Goal: Book appointment/travel/reservation

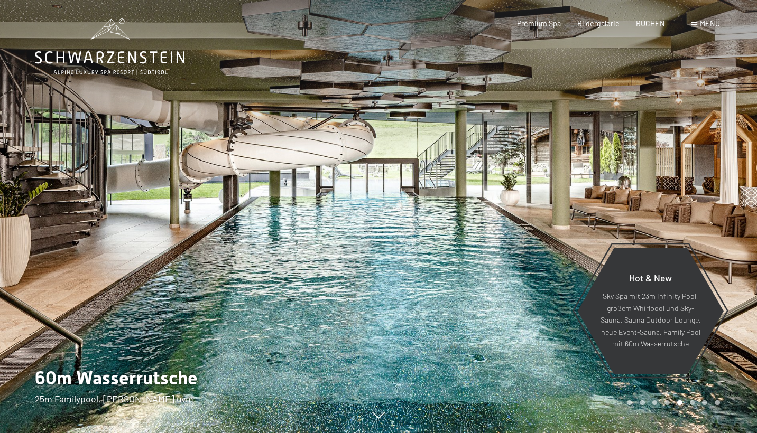
click at [128, 57] on icon at bounding box center [110, 57] width 150 height 13
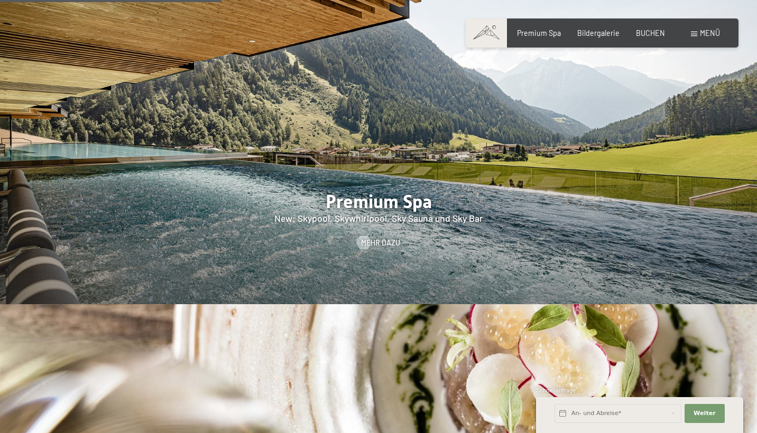
scroll to position [1275, 0]
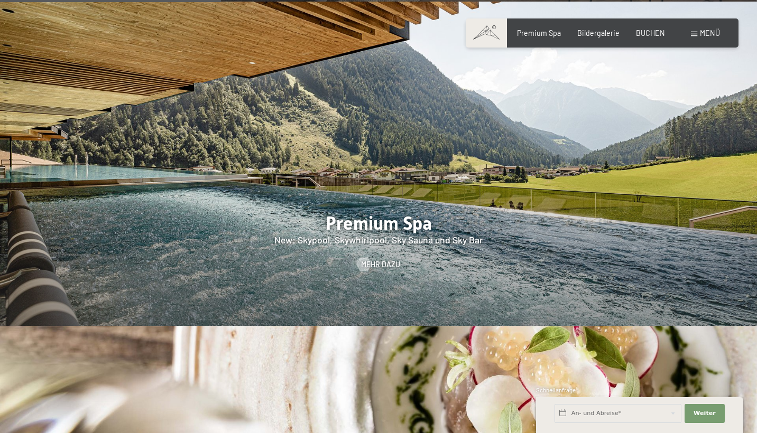
click at [495, 34] on span at bounding box center [485, 32] width 41 height 29
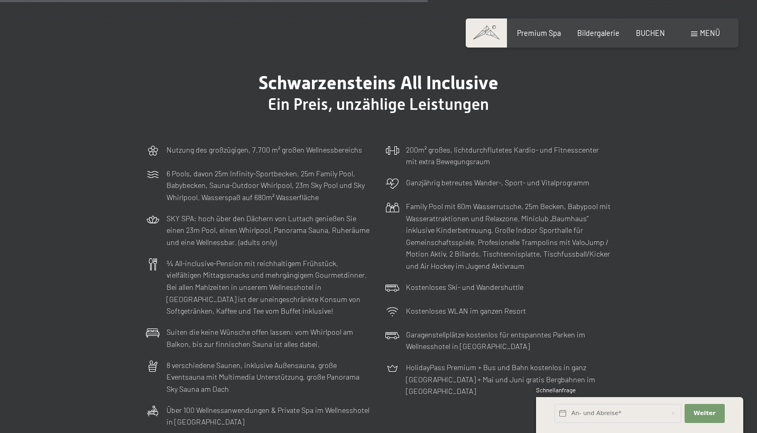
scroll to position [2542, 0]
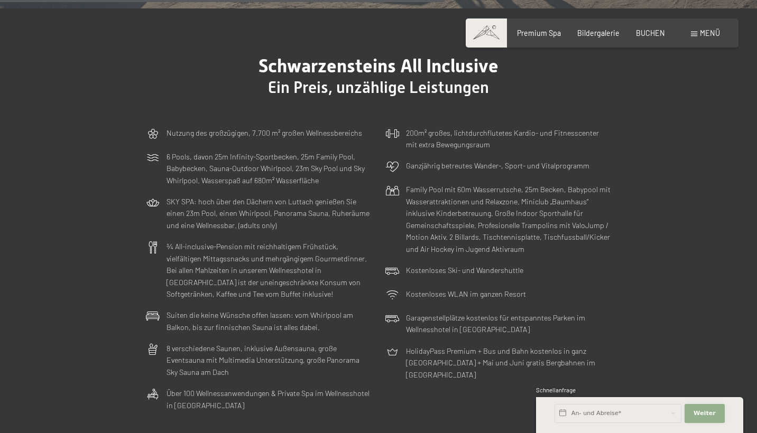
click at [703, 417] on span "Weiter" at bounding box center [704, 413] width 22 height 8
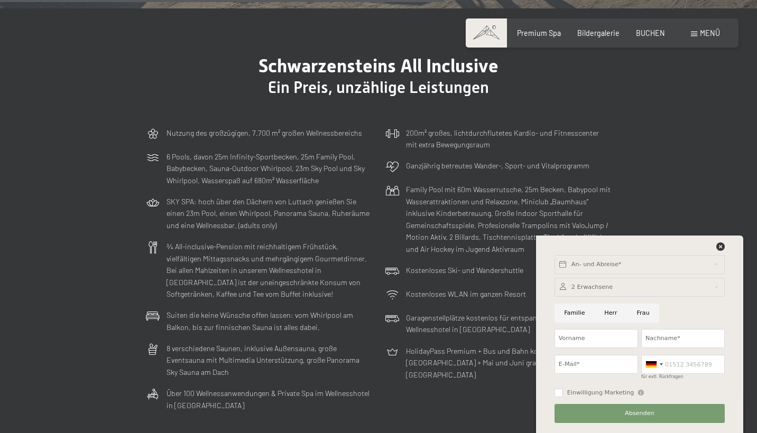
click at [653, 212] on section "Schwarzensteins All Inclusive Ein Preis, unzählige Leistungen Nutzung des großz…" at bounding box center [378, 235] width 757 height 454
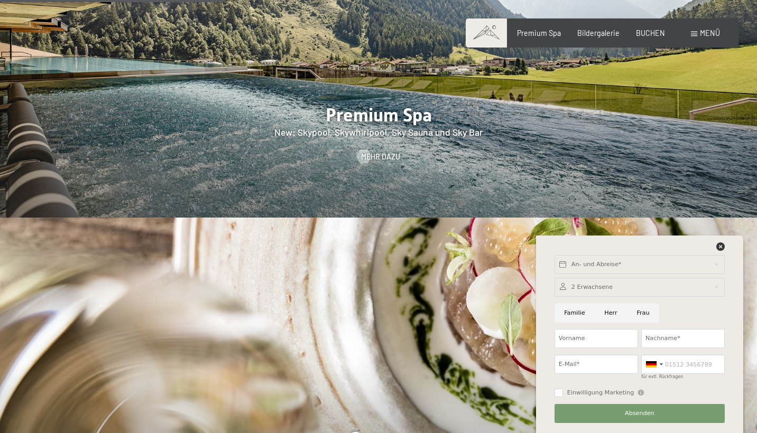
scroll to position [1254, 0]
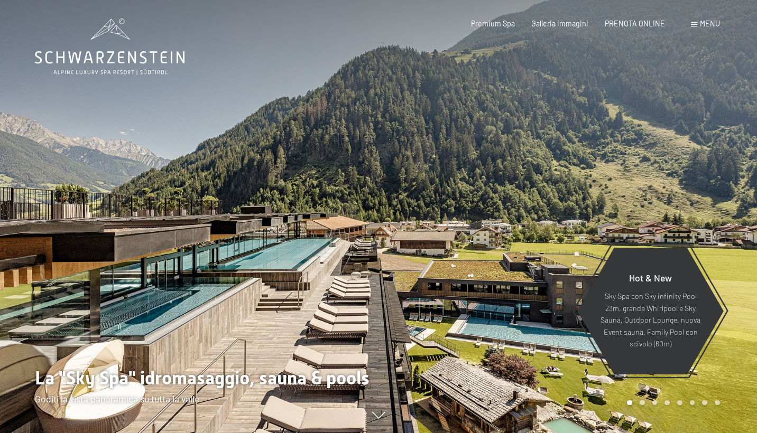
click at [701, 23] on span "Menu" at bounding box center [710, 23] width 20 height 9
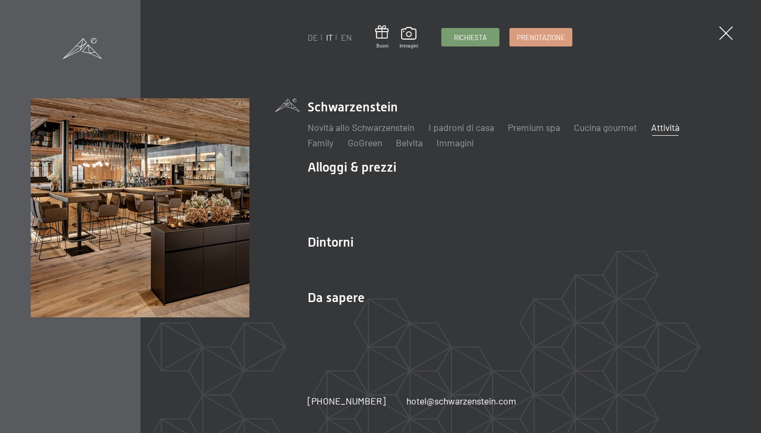
click at [668, 131] on link "Attività" at bounding box center [665, 128] width 29 height 12
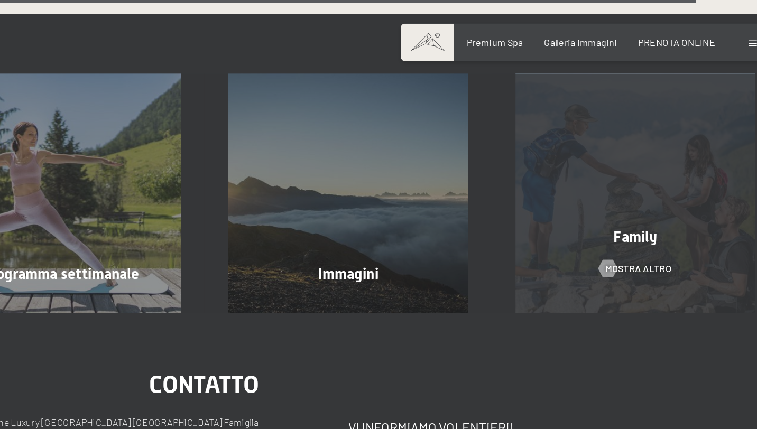
scroll to position [2580, 0]
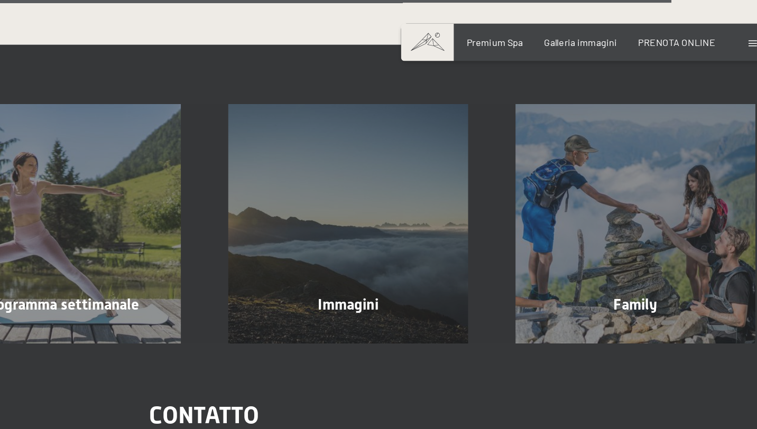
click at [583, 36] on div "Prenotazione Richiesta Premium Spa Galleria immagini PRENOTA ONLINE Menu DE IT …" at bounding box center [578, 33] width 281 height 11
click at [691, 34] on span at bounding box center [694, 34] width 6 height 5
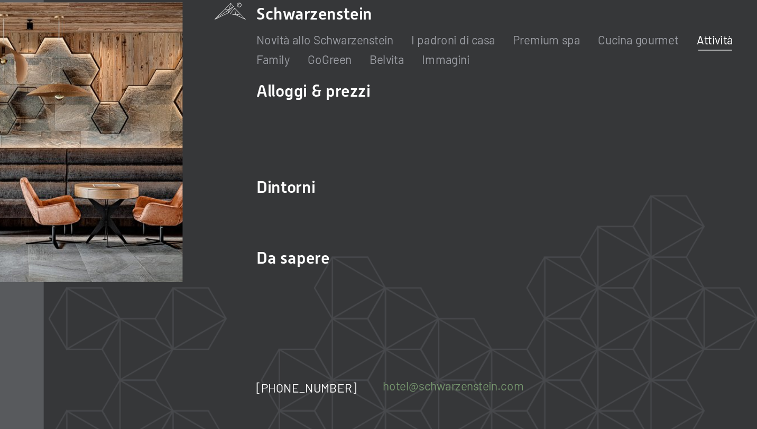
scroll to position [3005, 0]
click at [405, 389] on link "hotel@ no-spam. schwarzenstein. no-spam. com" at bounding box center [460, 395] width 110 height 13
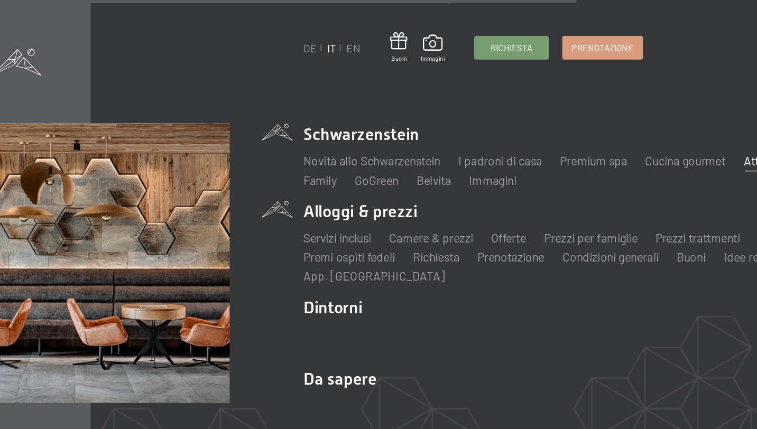
scroll to position [2123, 0]
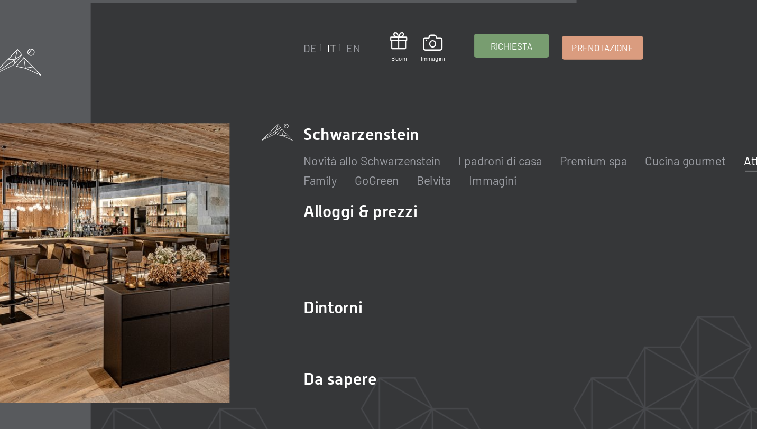
click at [440, 41] on link "Richiesta" at bounding box center [468, 35] width 57 height 17
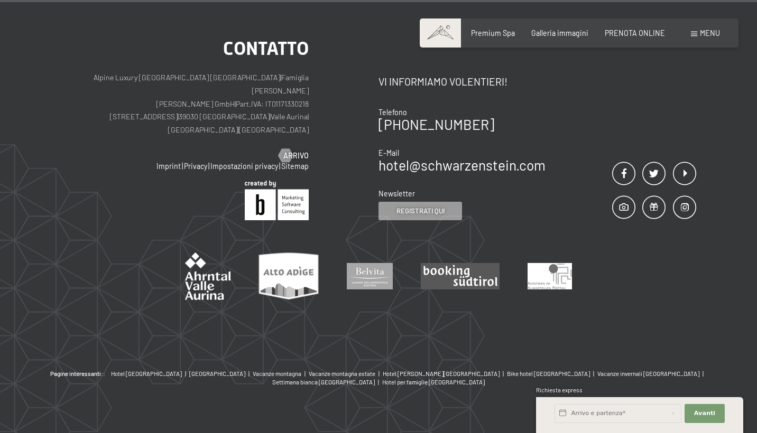
scroll to position [916, 0]
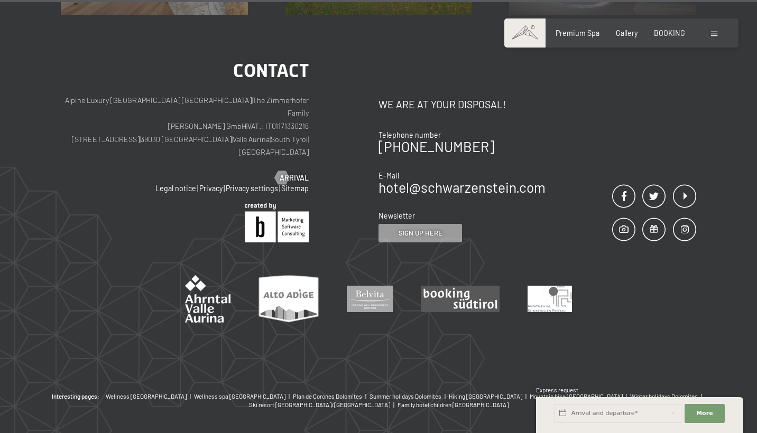
scroll to position [4342, 0]
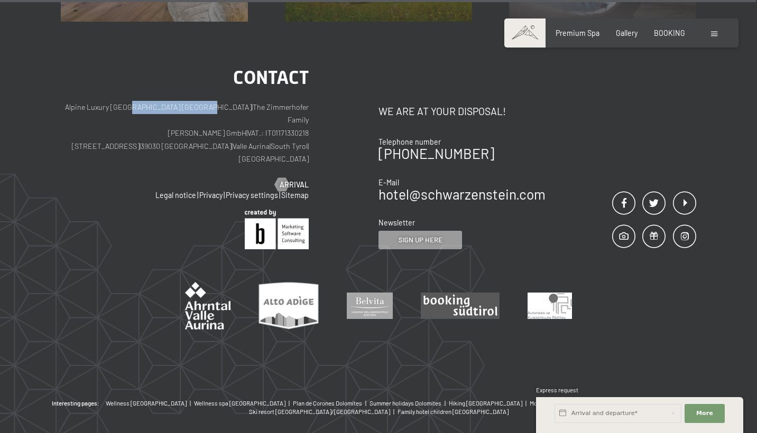
drag, startPoint x: 142, startPoint y: 81, endPoint x: 227, endPoint y: 79, distance: 85.1
click at [226, 101] on p "Alpine Luxury SPA Resort SCHWARZENSTEIN | The Zimmerhofer Family Otmar Zimmerho…" at bounding box center [185, 133] width 248 height 65
copy p "Resort SCHWARZENSTEIN"
click at [213, 108] on p "Alpine Luxury SPA Resort SCHWARZENSTEIN | The Zimmerhofer Family Otmar Zimmerho…" at bounding box center [185, 133] width 248 height 65
drag, startPoint x: 188, startPoint y: 105, endPoint x: 253, endPoint y: 105, distance: 64.5
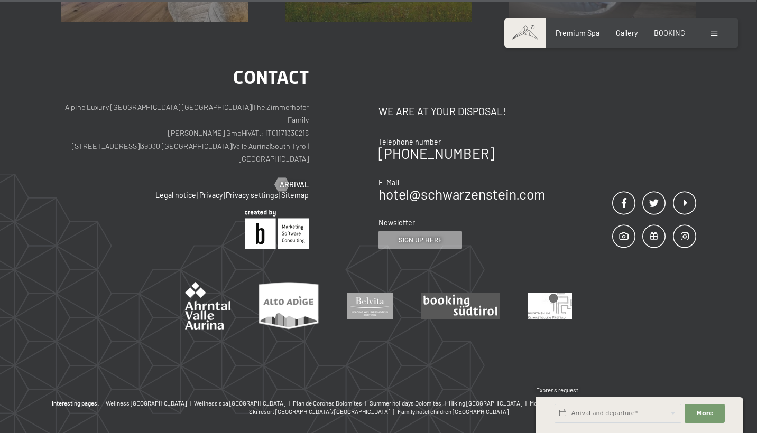
click at [253, 105] on p "Alpine Luxury SPA Resort SCHWARZENSTEIN | The Zimmerhofer Family Otmar Zimmerho…" at bounding box center [185, 133] width 248 height 65
copy p "Lutago | Valle Aurina"
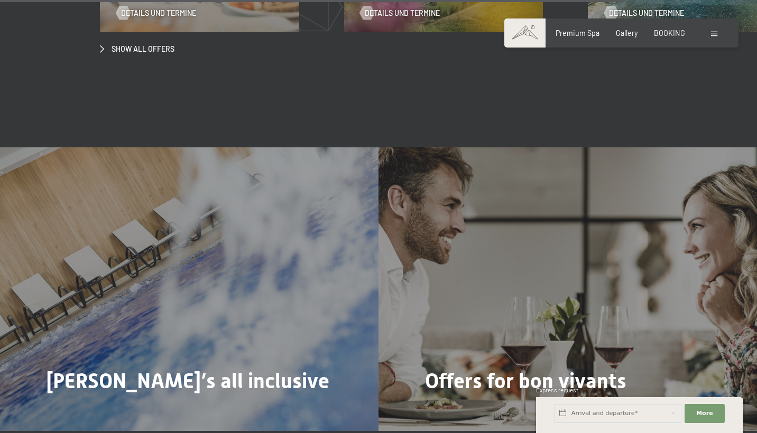
scroll to position [3572, 0]
